Goal: Transaction & Acquisition: Purchase product/service

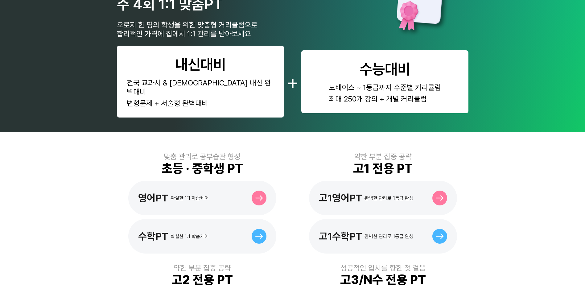
scroll to position [123, 0]
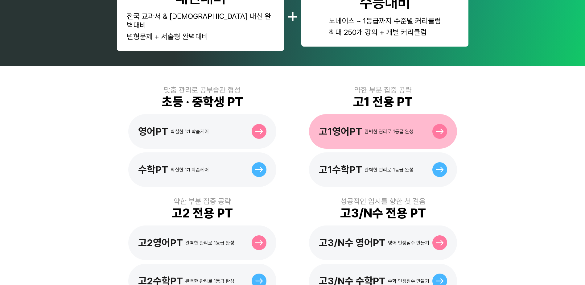
click at [374, 126] on div "고1영어PT 완벽한 관리로 1등급 완성" at bounding box center [366, 132] width 95 height 12
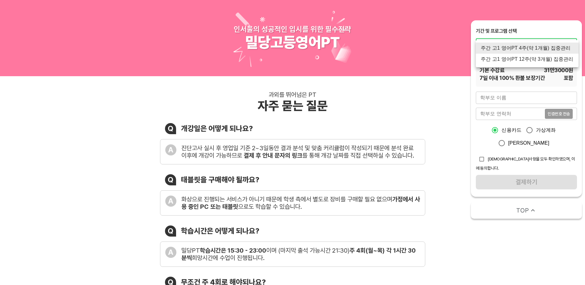
click at [495, 62] on li "주간 고1 영어PT 12주(약 3개월) 집중관리" at bounding box center [527, 59] width 103 height 11
type input "1770"
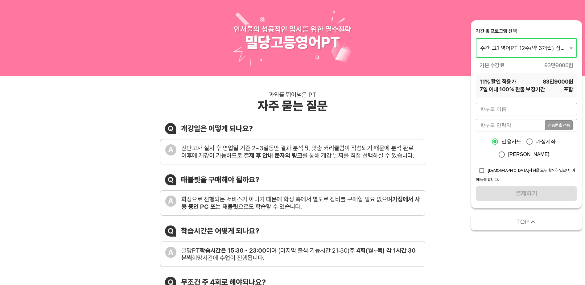
click at [498, 110] on input "text" at bounding box center [526, 109] width 101 height 12
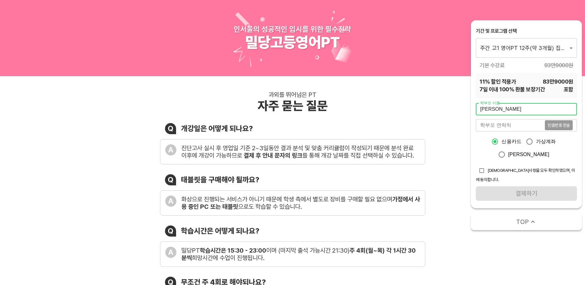
type input "[PERSON_NAME]"
click at [500, 127] on input "tel" at bounding box center [510, 125] width 69 height 12
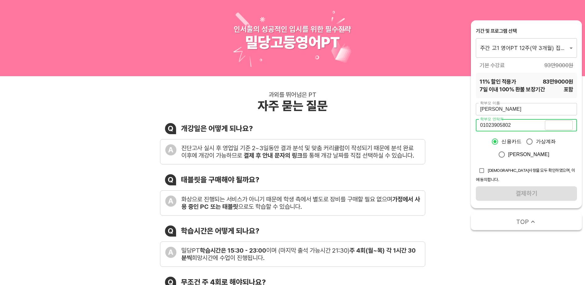
type input "01023905802"
click at [556, 125] on span "인증번호 전송" at bounding box center [559, 125] width 22 height 4
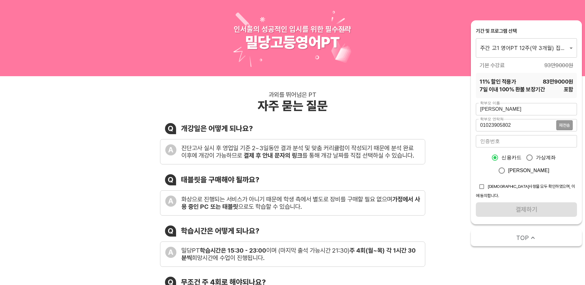
click at [499, 141] on input "number" at bounding box center [526, 141] width 101 height 12
type input "8777"
click at [481, 188] on input "checkbox" at bounding box center [482, 187] width 12 height 12
checkbox input "true"
click at [520, 204] on span "결제하기" at bounding box center [526, 209] width 91 height 11
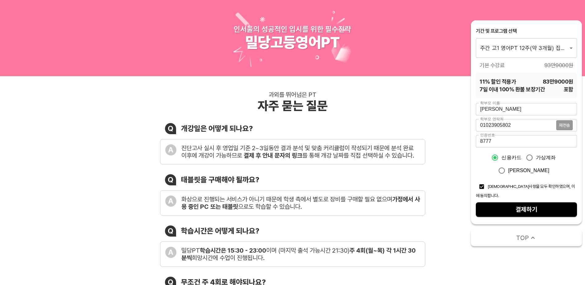
click at [526, 204] on span "결제하기" at bounding box center [526, 209] width 91 height 11
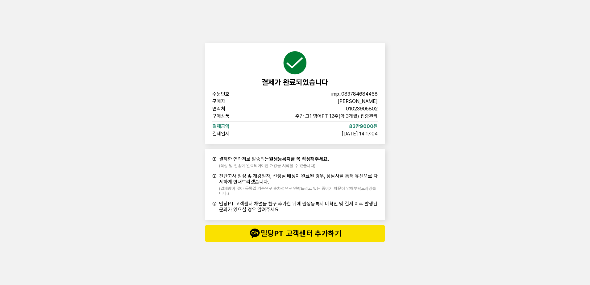
click at [477, 95] on div "결제가 완료되었습니다 주문번호 imp_083784684468 구매자 김진수 연락처 01023905802 구매상품 주간 고1 영어PT 12주(약…" at bounding box center [295, 142] width 590 height 285
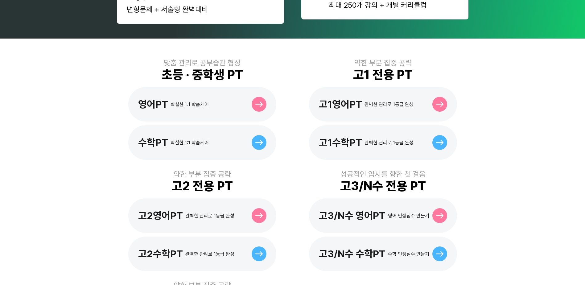
scroll to position [154, 0]
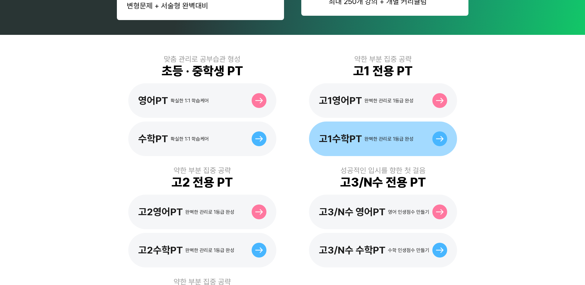
click at [376, 136] on div "완벽한 관리로 1등급 완성" at bounding box center [389, 139] width 49 height 6
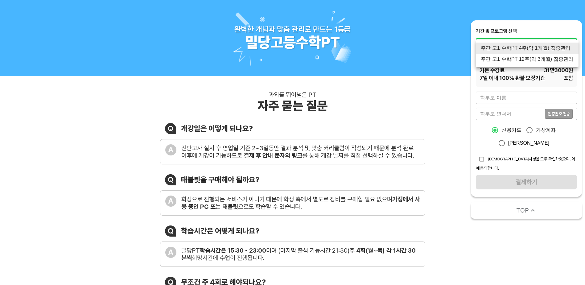
click at [524, 60] on li "주간 고1 수학PT 12주(약 3개월) 집중관리" at bounding box center [527, 59] width 103 height 11
type input "1769"
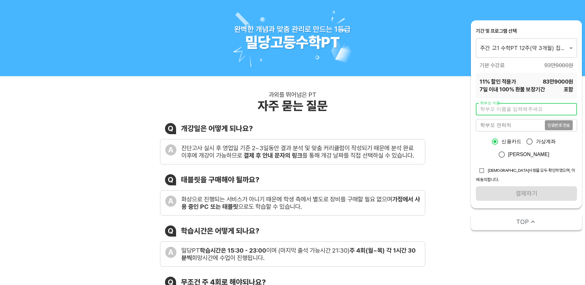
click at [509, 107] on input "text" at bounding box center [526, 109] width 101 height 12
type input "r"
type input "김진수"
click at [499, 124] on input "tel" at bounding box center [510, 125] width 69 height 12
click at [524, 128] on input "010" at bounding box center [510, 125] width 69 height 12
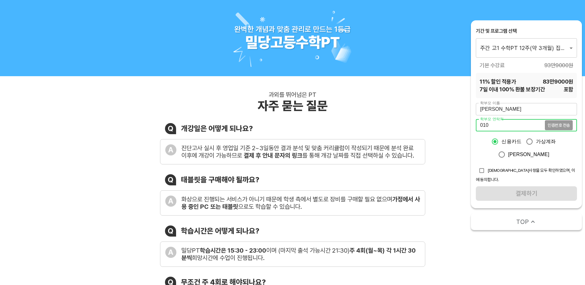
type input "01023905802"
click at [559, 157] on div "신용카드 가상계좌 카카오페이" at bounding box center [526, 148] width 101 height 26
click at [483, 173] on input "checkbox" at bounding box center [482, 171] width 12 height 12
checkbox input "true"
click at [562, 126] on span "인증번호 전송" at bounding box center [559, 125] width 22 height 4
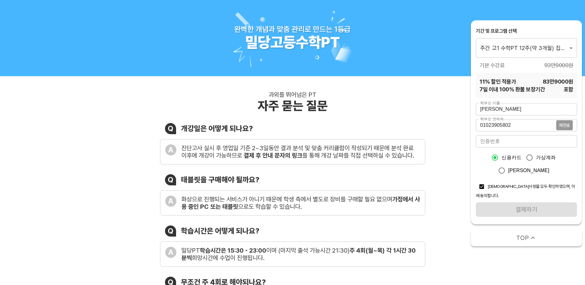
click at [534, 143] on input "number" at bounding box center [526, 141] width 101 height 12
click at [533, 140] on input "number" at bounding box center [526, 141] width 101 height 12
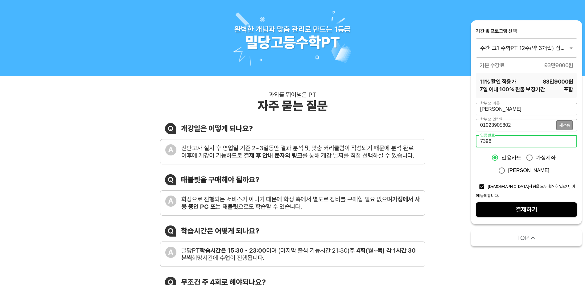
type input "7396"
click at [526, 204] on span "결제하기" at bounding box center [526, 209] width 91 height 11
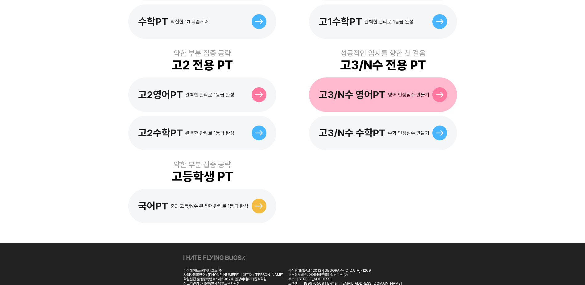
scroll to position [287, 0]
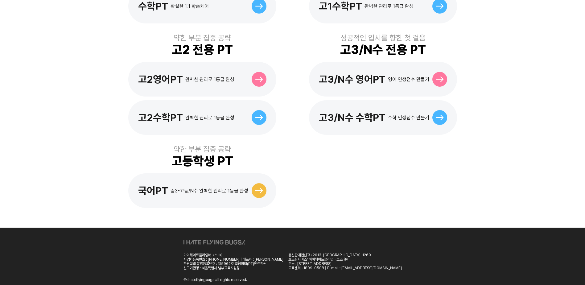
scroll to position [287, 0]
